Goal: Book appointment/travel/reservation

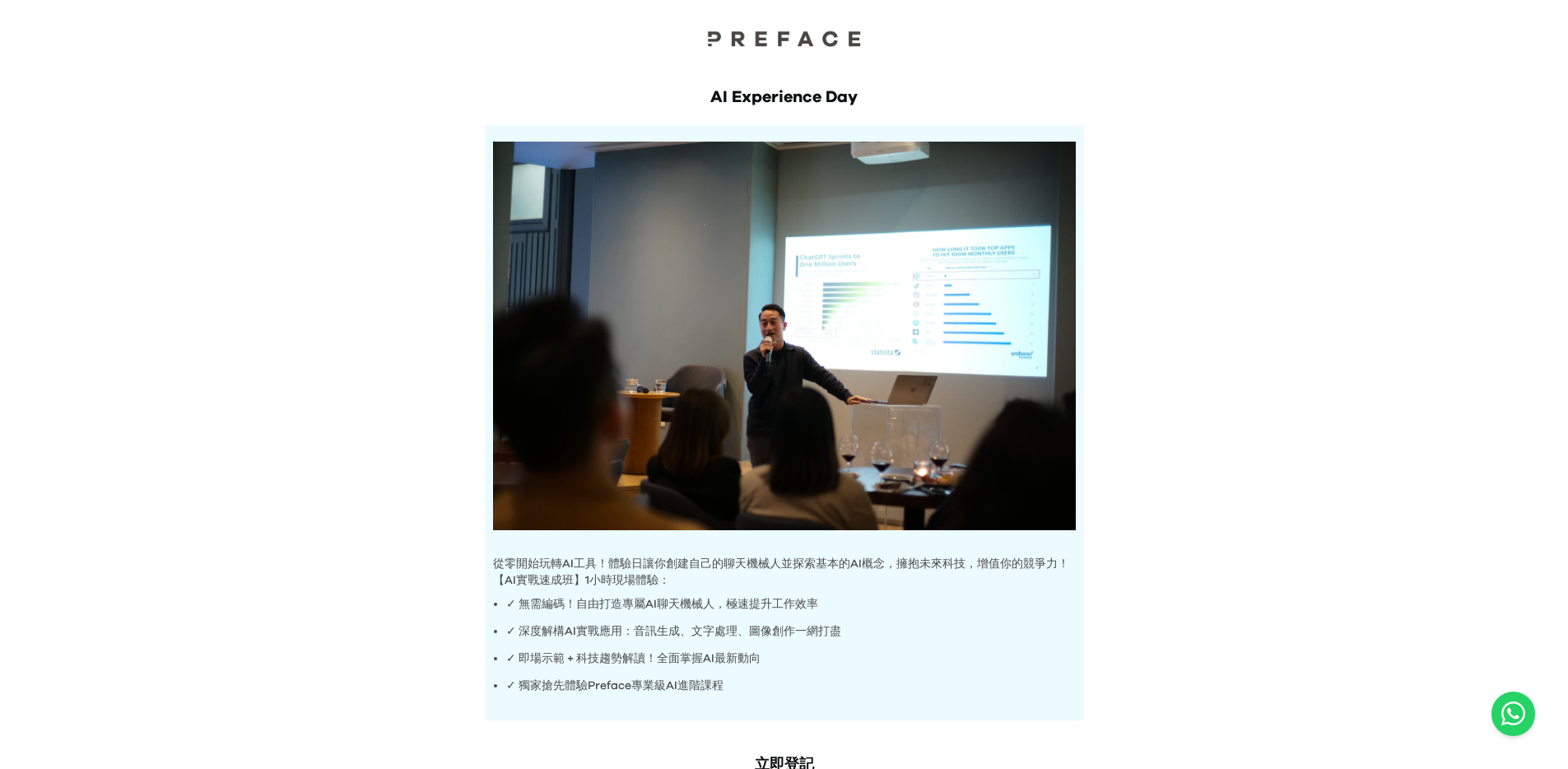
scroll to position [333, 0]
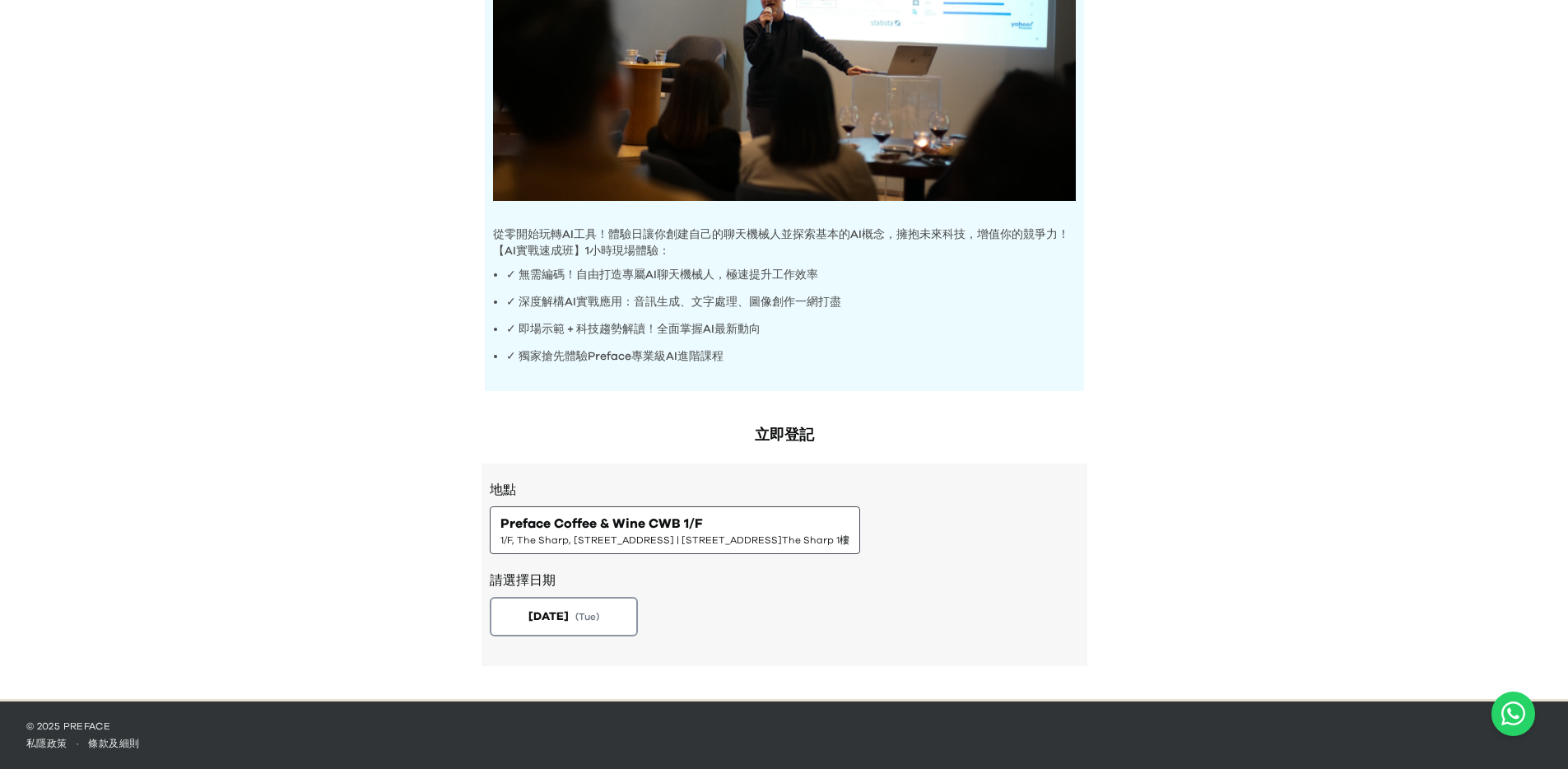
click at [629, 530] on span "Preface Coffee & Wine CWB 1/F" at bounding box center [602, 523] width 203 height 19
click at [606, 604] on button "[DATE] ( Tue )" at bounding box center [563, 616] width 155 height 41
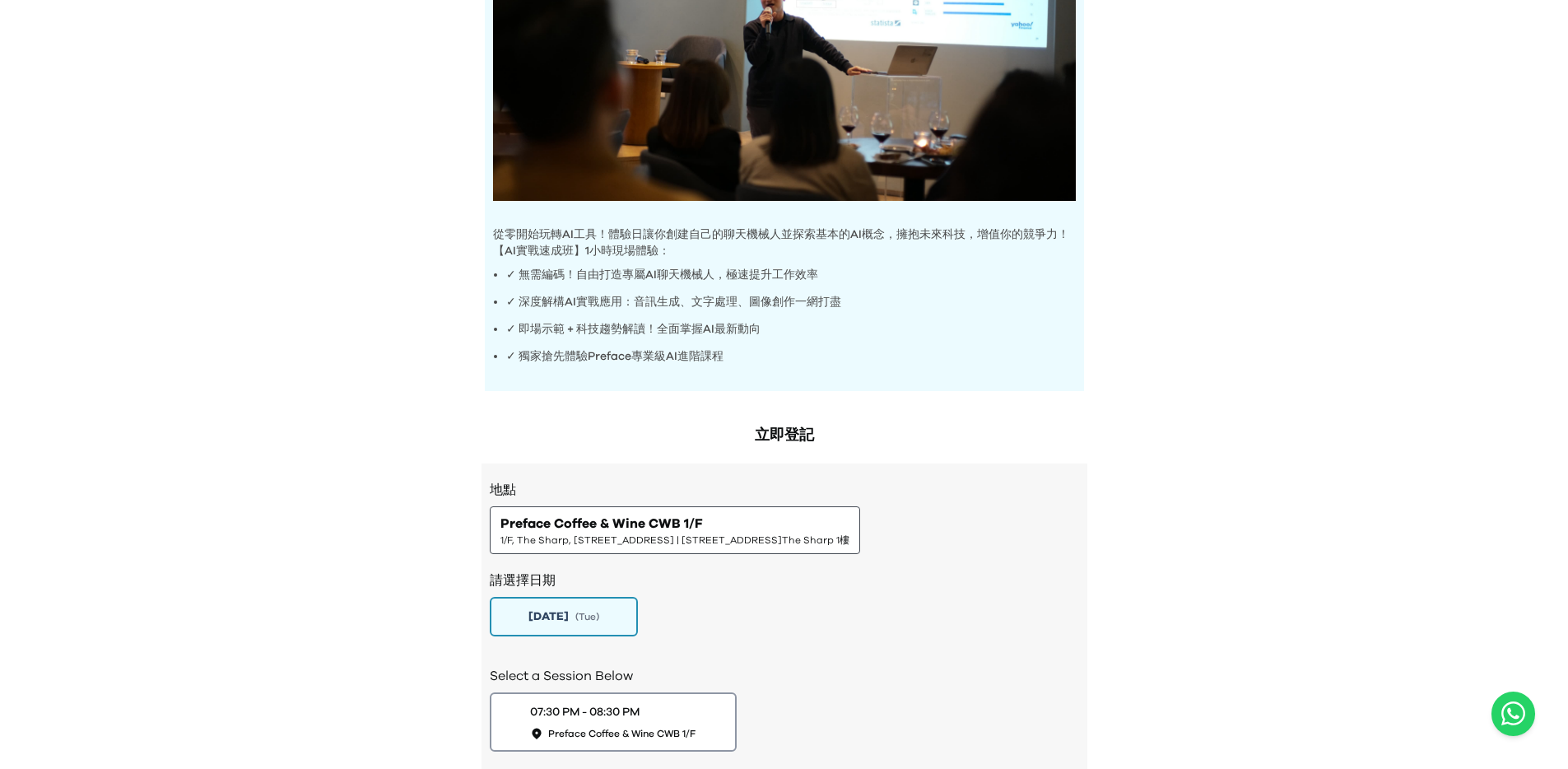
scroll to position [447, 0]
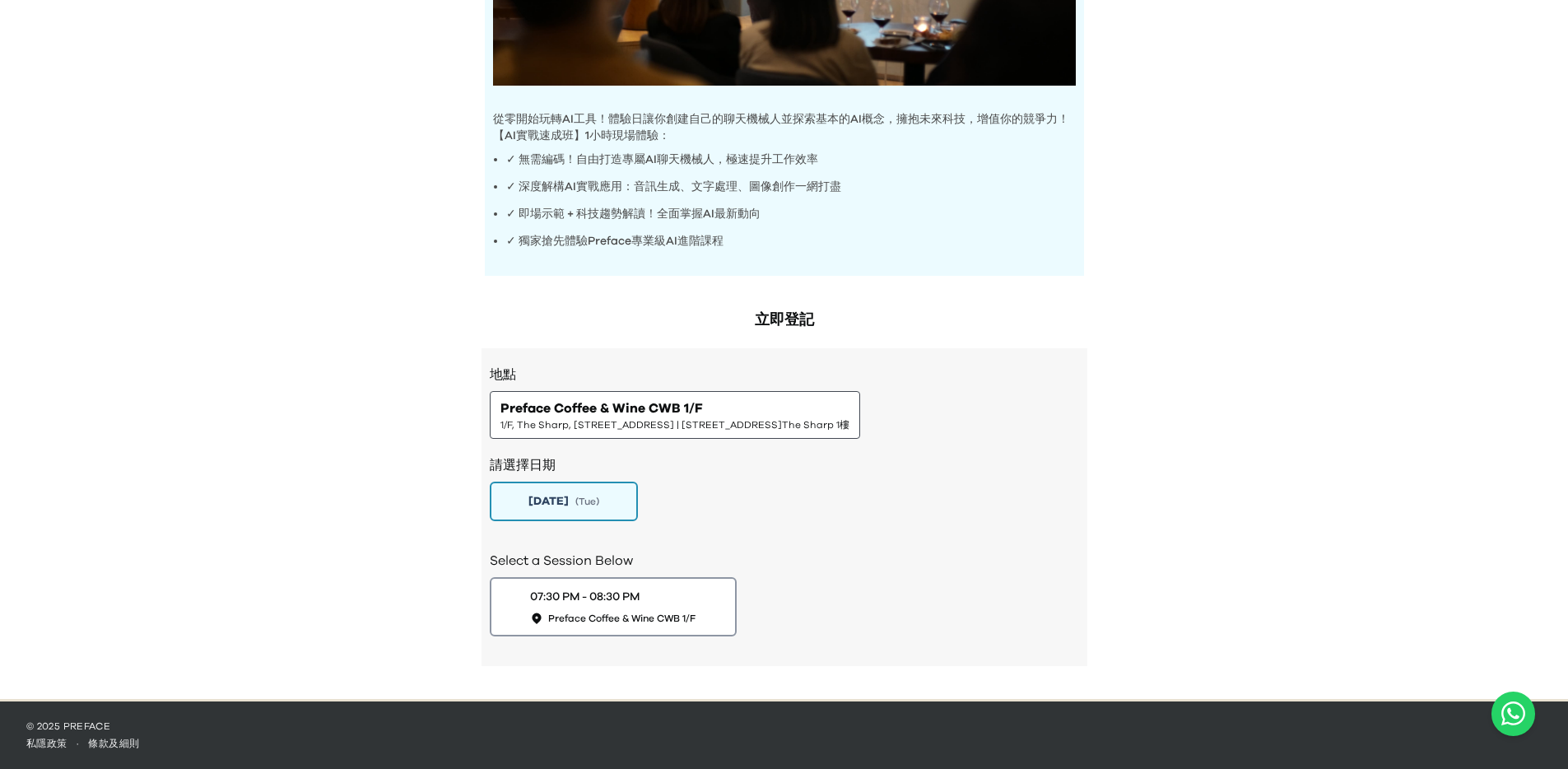
click at [758, 441] on div "請選擇日期 [DATE] ( Tue )" at bounding box center [784, 486] width 589 height 95
click at [707, 614] on button "07:30 PM - 08:30 PM Preface Coffee & Wine CWB 1/F" at bounding box center [612, 607] width 259 height 62
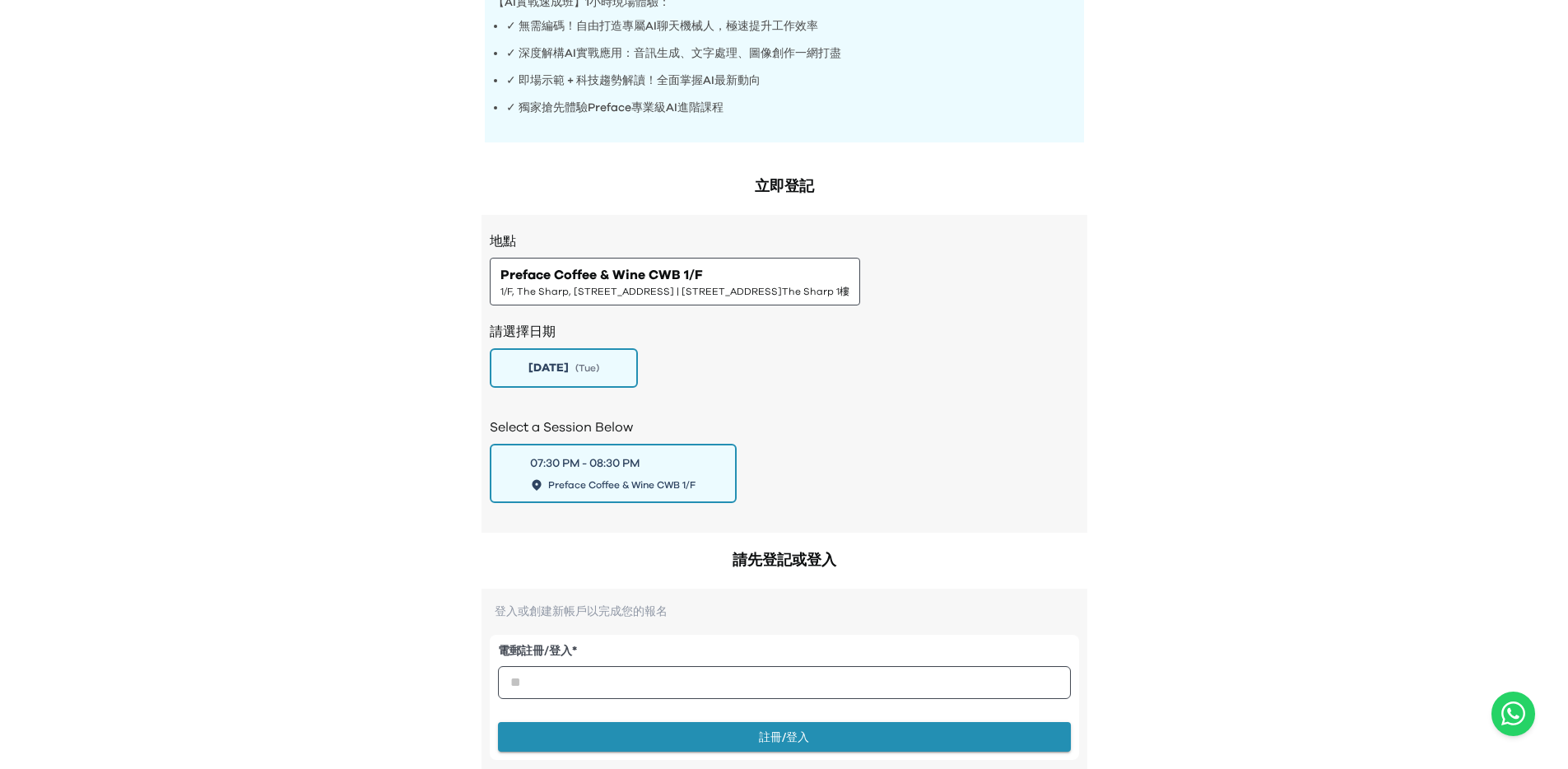
scroll to position [0, 0]
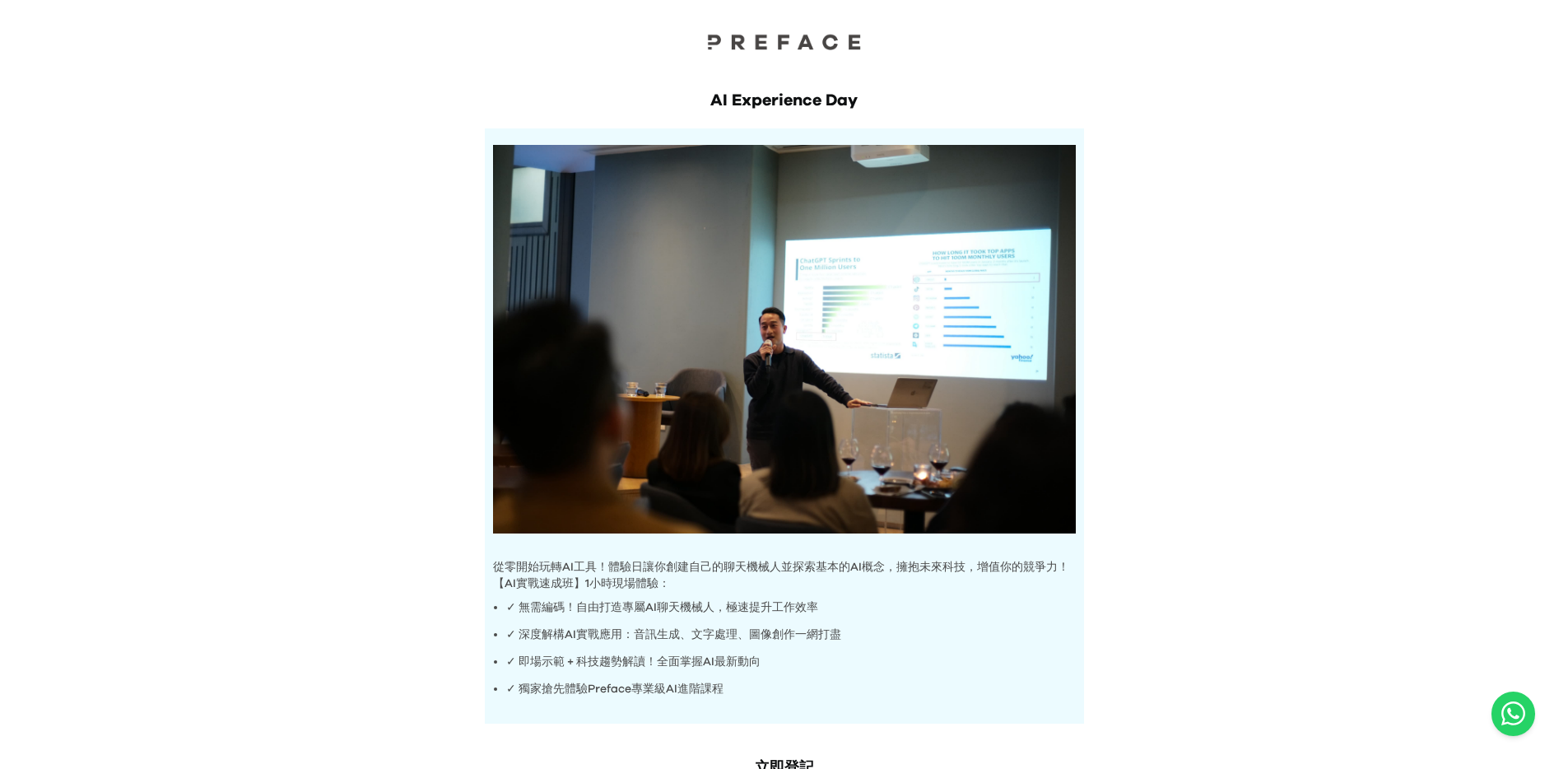
click at [762, 43] on img at bounding box center [784, 41] width 165 height 17
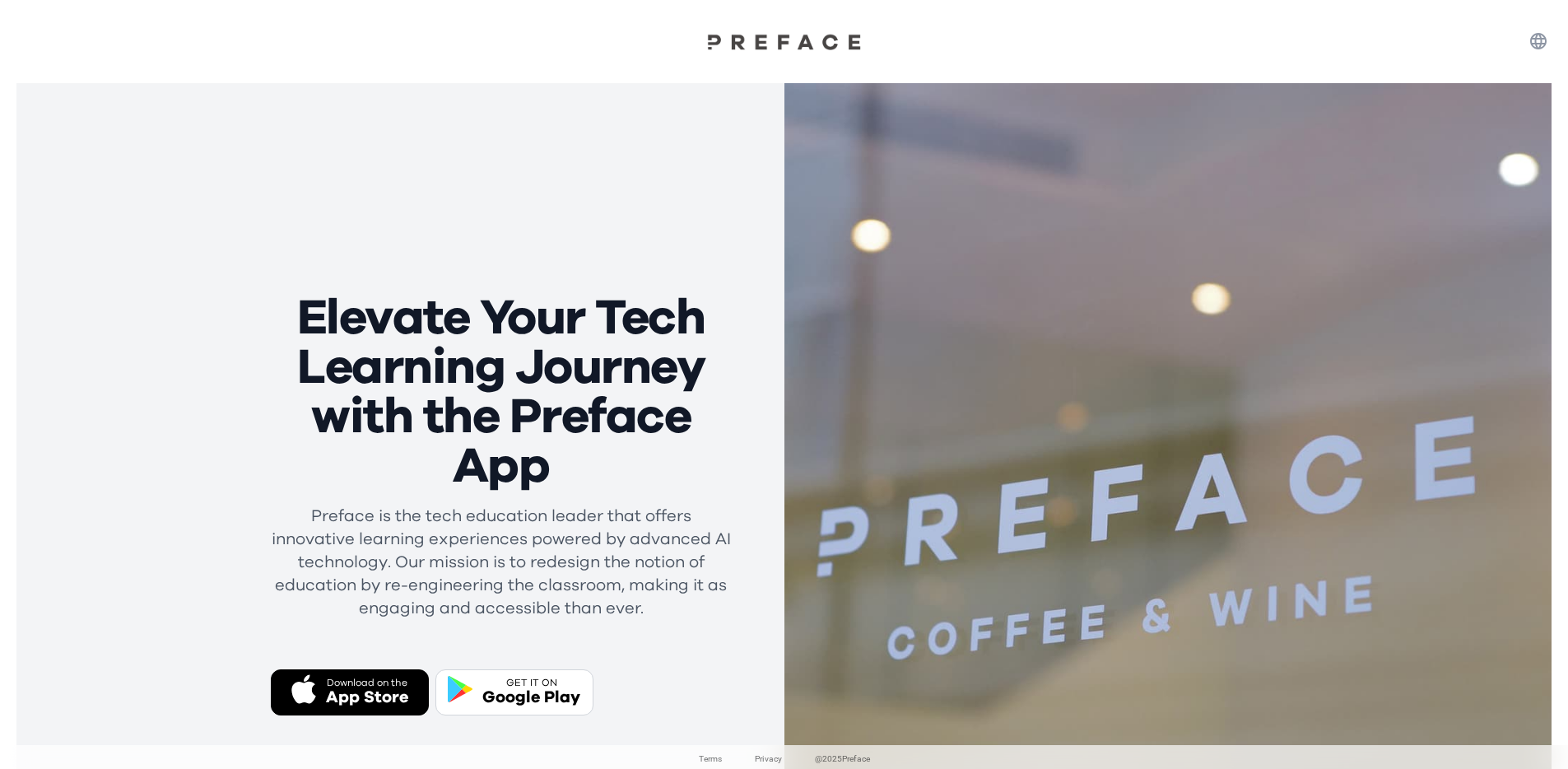
scroll to position [157, 0]
